Goal: Task Accomplishment & Management: Manage account settings

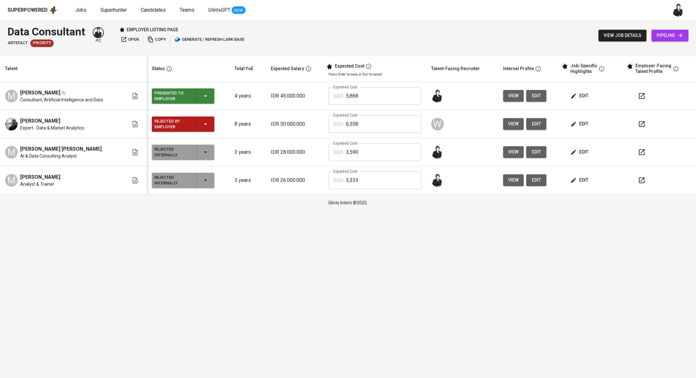
click at [151, 6] on div "Superpowered Jobs Superhunter Candidates Teams GlintsGPT NEW" at bounding box center [338, 9] width 661 height 9
click at [151, 8] on span "Candidates" at bounding box center [153, 10] width 25 height 6
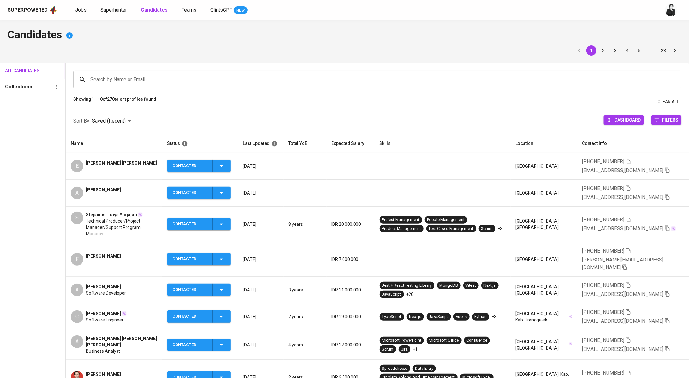
click at [116, 213] on span "Stepanus Traya Yogajati" at bounding box center [111, 215] width 51 height 6
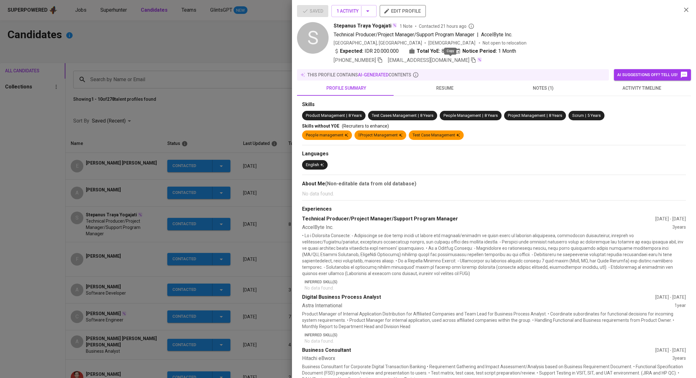
click at [471, 61] on icon "button" at bounding box center [474, 60] width 6 height 6
click at [189, 102] on div at bounding box center [348, 189] width 696 height 378
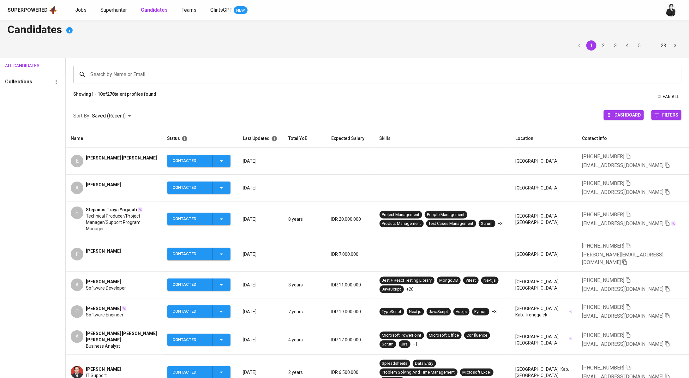
scroll to position [12, 0]
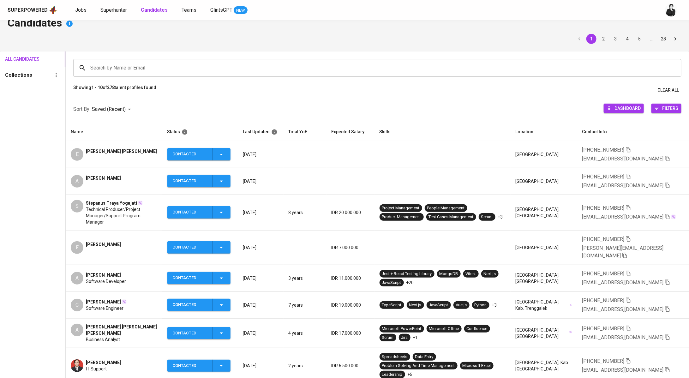
click at [110, 324] on span "[PERSON_NAME] [PERSON_NAME] [PERSON_NAME]" at bounding box center [121, 330] width 71 height 13
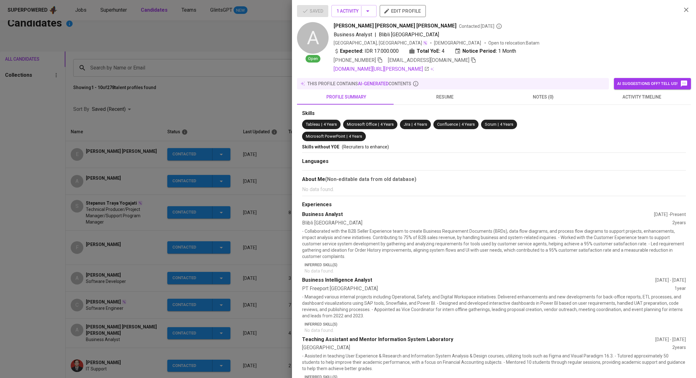
click at [471, 62] on icon "button" at bounding box center [474, 60] width 6 height 6
click at [230, 90] on div at bounding box center [348, 189] width 696 height 378
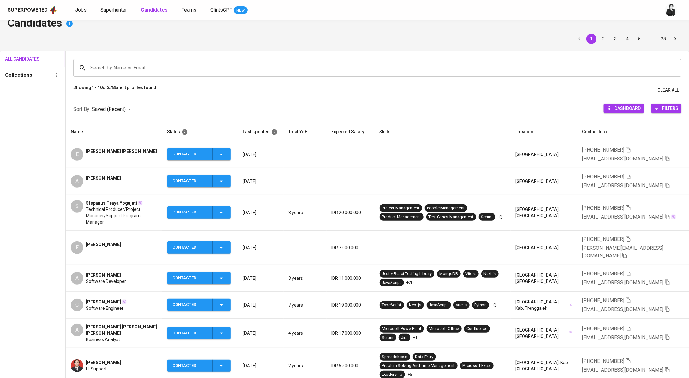
click at [78, 7] on span "Jobs" at bounding box center [80, 10] width 11 height 6
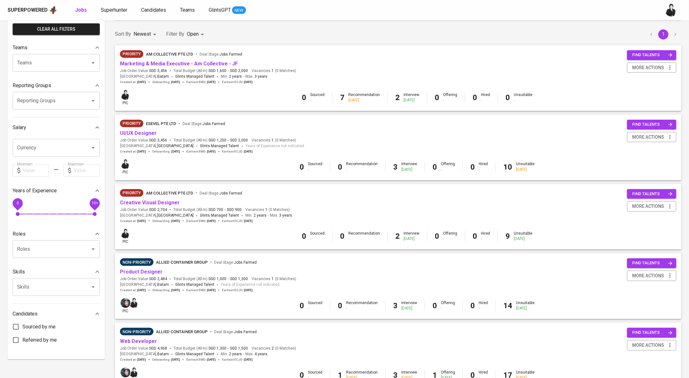
scroll to position [46, 0]
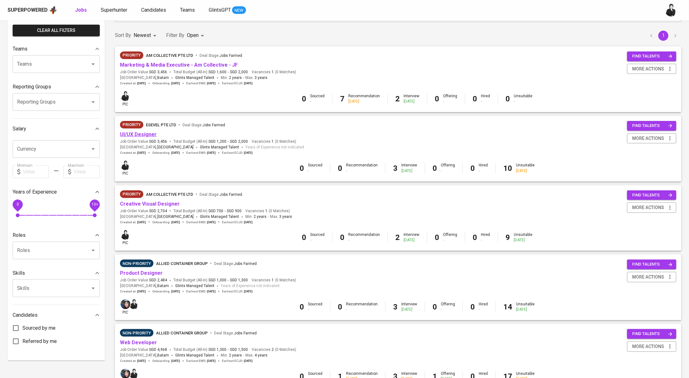
click at [151, 135] on link "UI/UX Designer" at bounding box center [138, 134] width 37 height 6
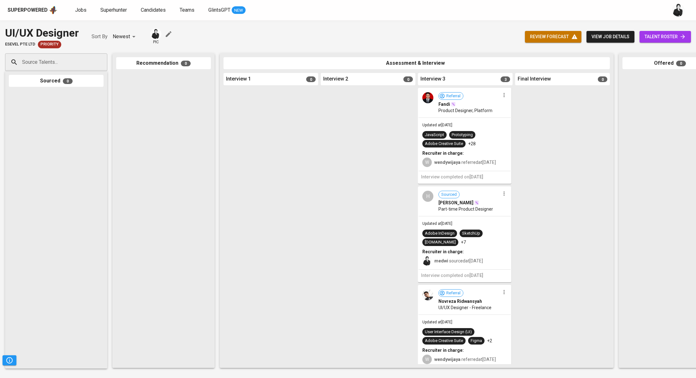
click at [678, 41] on link "talent roster" at bounding box center [665, 37] width 51 height 12
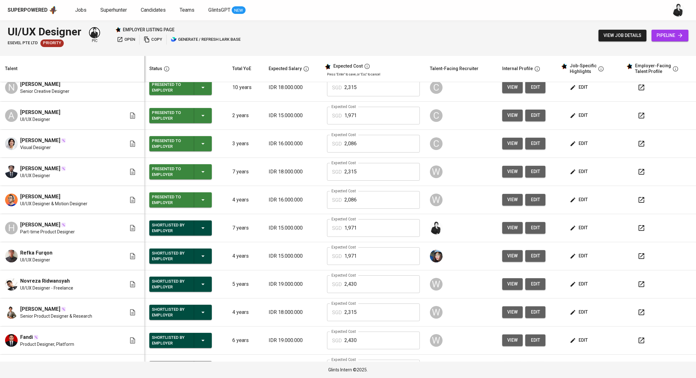
scroll to position [113, 0]
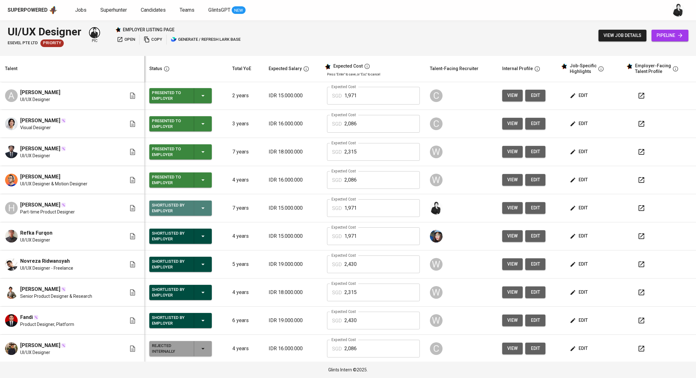
click at [194, 213] on div "Shortlisted by Employer" at bounding box center [180, 208] width 57 height 15
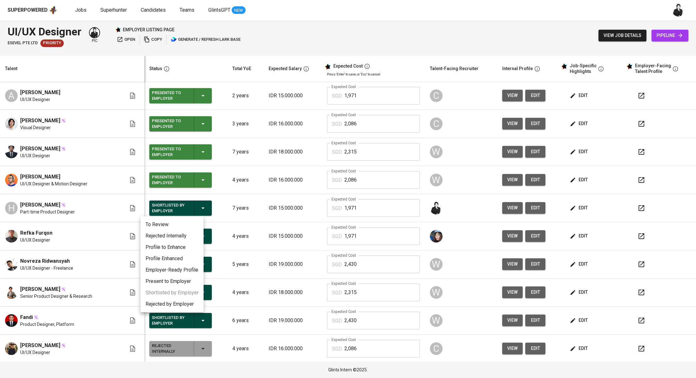
click at [189, 237] on li "Rejected Internally" at bounding box center [172, 235] width 63 height 11
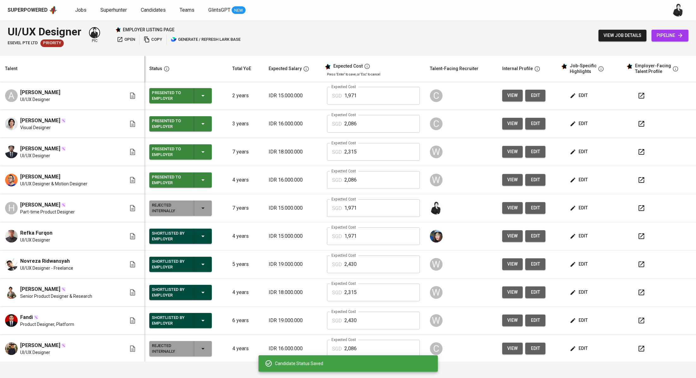
click at [199, 235] on icon "button" at bounding box center [203, 236] width 8 height 8
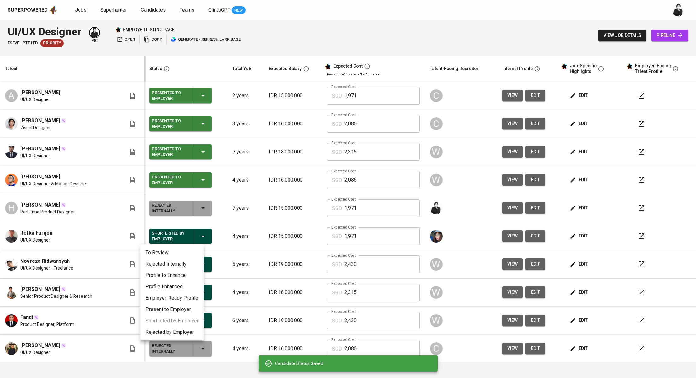
click at [186, 266] on li "Rejected Internally" at bounding box center [172, 263] width 63 height 11
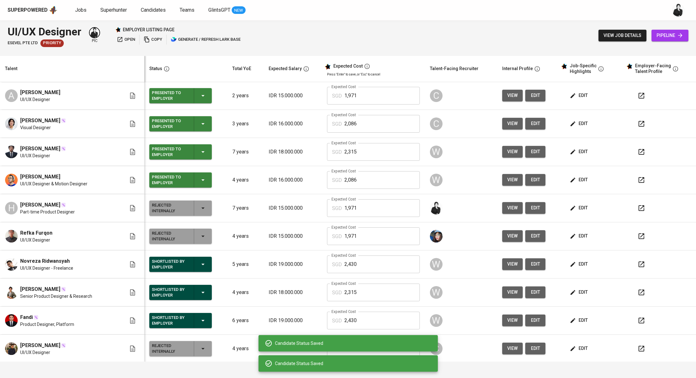
click at [196, 269] on div "Shortlisted by Employer" at bounding box center [180, 264] width 57 height 15
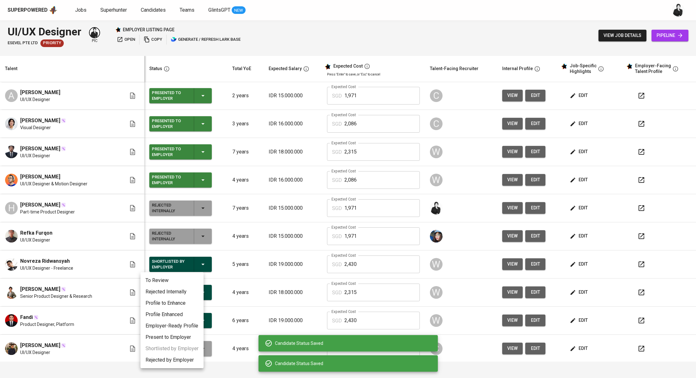
click at [194, 292] on li "Rejected Internally" at bounding box center [172, 291] width 63 height 11
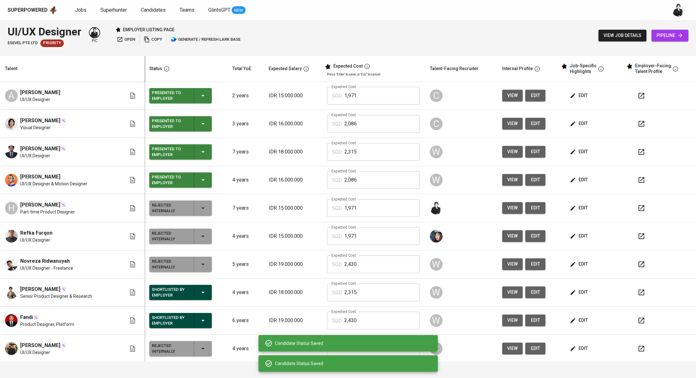
click at [199, 291] on icon "button" at bounding box center [203, 293] width 8 height 8
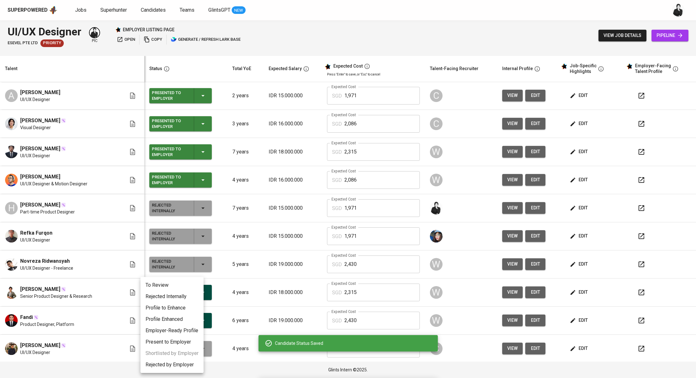
click at [189, 296] on li "Rejected Internally" at bounding box center [172, 296] width 63 height 11
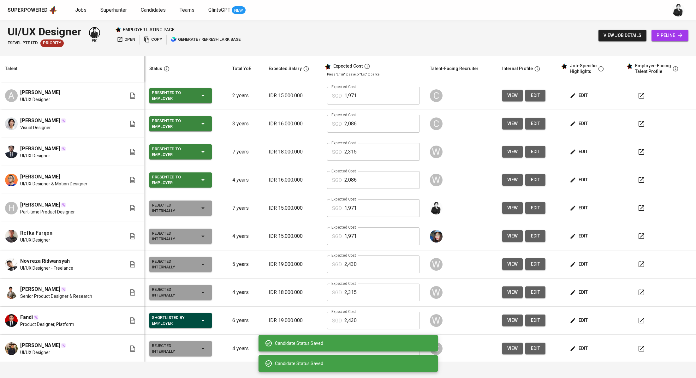
click at [196, 314] on div "Shortlisted by Employer" at bounding box center [180, 320] width 57 height 15
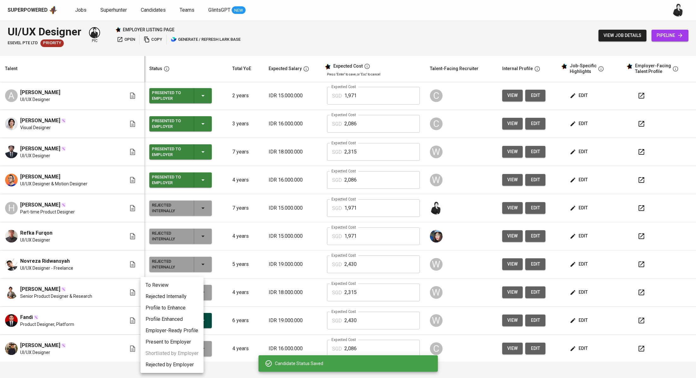
click at [179, 300] on li "Rejected Internally" at bounding box center [172, 296] width 63 height 11
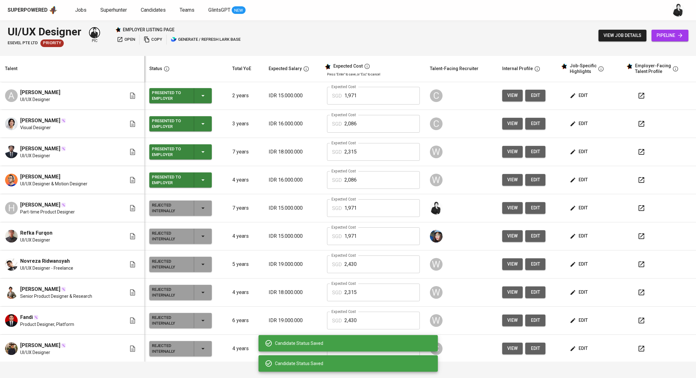
scroll to position [0, 0]
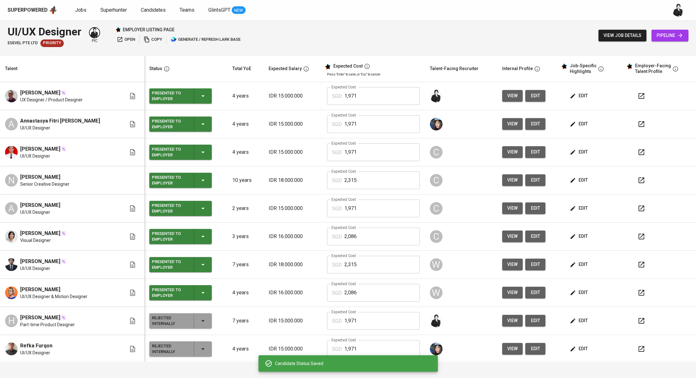
click at [124, 39] on span "open" at bounding box center [126, 39] width 18 height 7
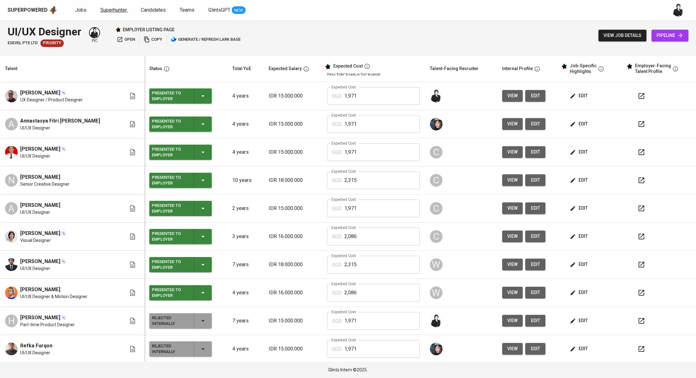
click at [107, 8] on span "Superhunter" at bounding box center [113, 10] width 27 height 6
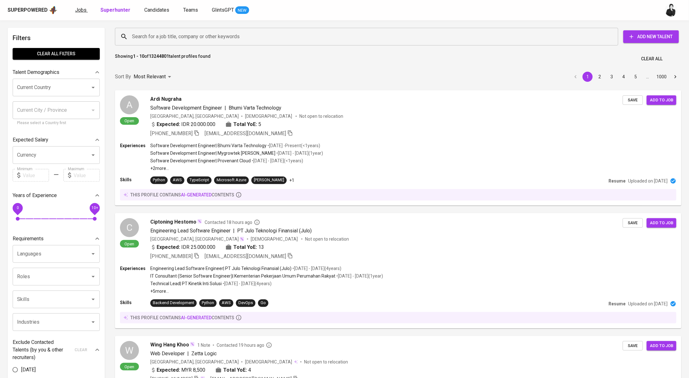
click at [78, 7] on span "Jobs" at bounding box center [80, 10] width 11 height 6
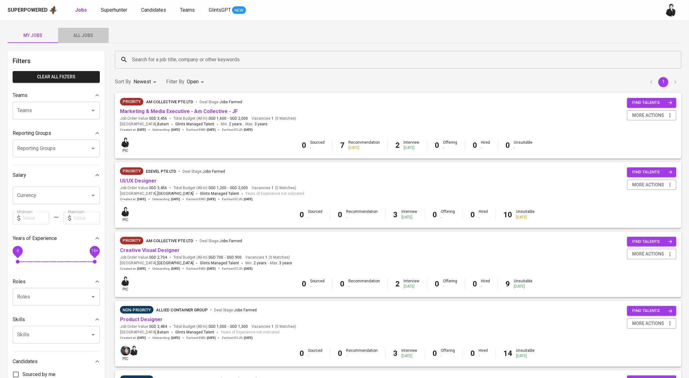
click at [86, 34] on span "All Jobs" at bounding box center [83, 36] width 43 height 8
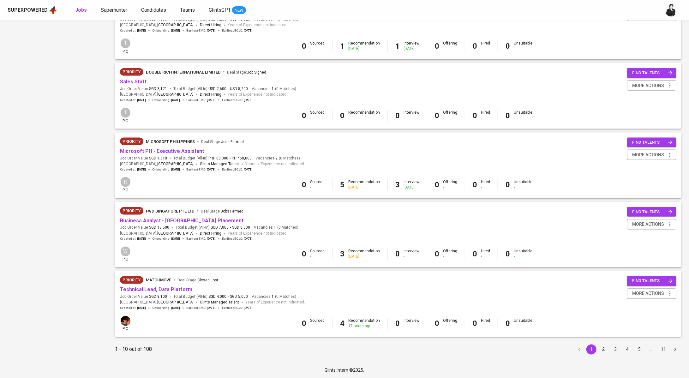
scroll to position [449, 0]
drag, startPoint x: 602, startPoint y: 350, endPoint x: 552, endPoint y: 295, distance: 75.1
click at [602, 350] on button "2" at bounding box center [603, 349] width 10 height 10
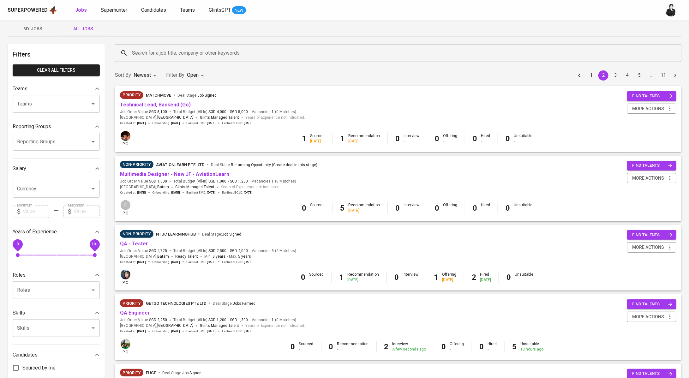
scroll to position [14, 0]
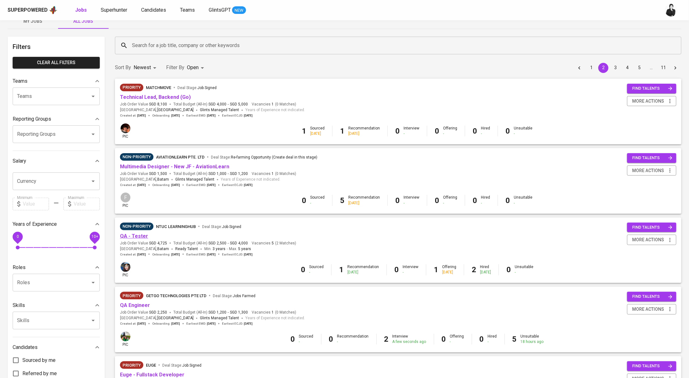
click at [135, 237] on link "QA - Tester" at bounding box center [134, 236] width 28 height 6
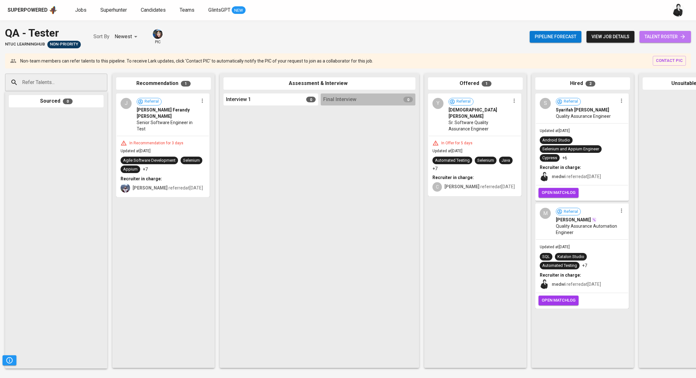
click at [668, 39] on span "talent roster" at bounding box center [665, 37] width 41 height 8
